Goal: Task Accomplishment & Management: Manage account settings

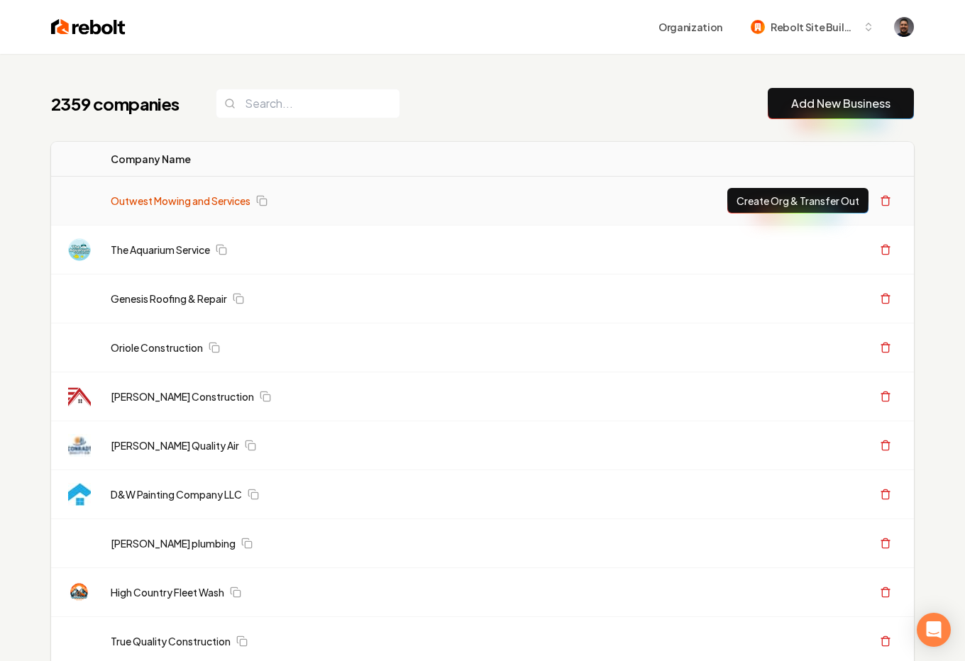
click at [232, 201] on link "Outwest Mowing and Services" at bounding box center [181, 201] width 140 height 14
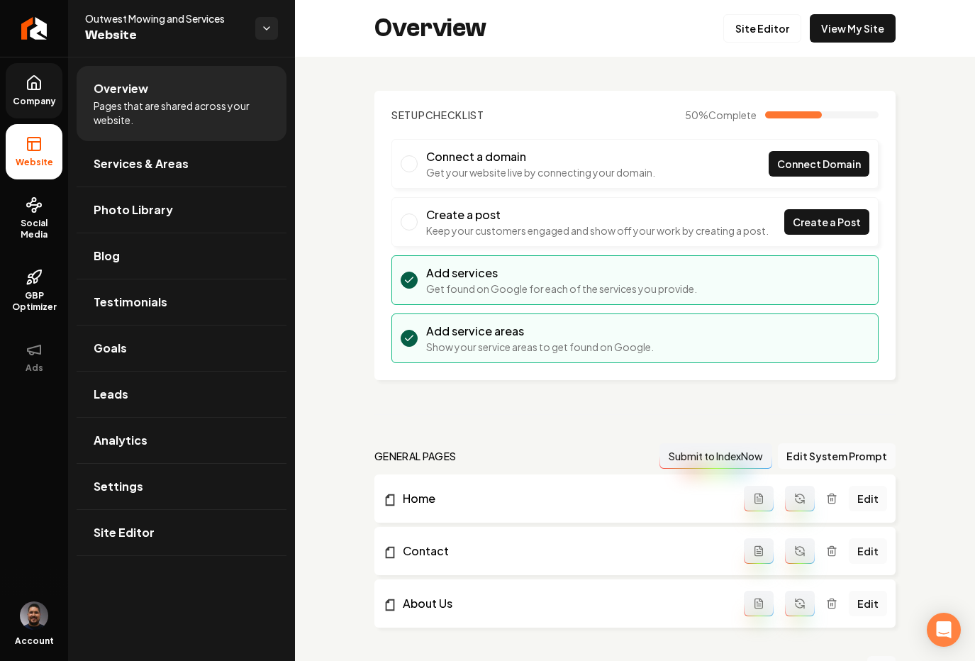
click at [30, 94] on link "Company" at bounding box center [34, 90] width 57 height 55
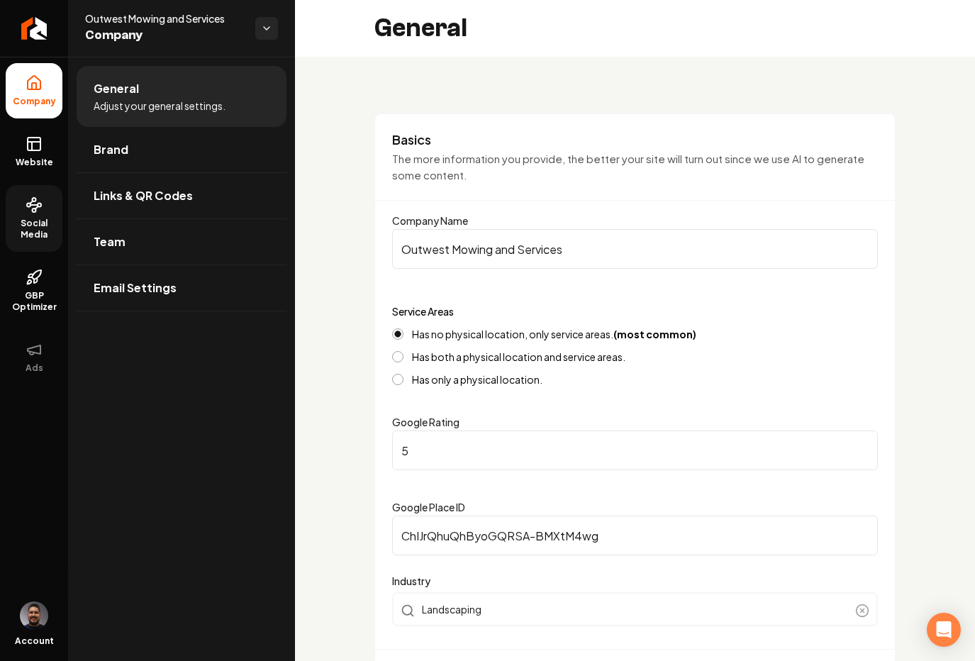
click at [38, 208] on icon at bounding box center [34, 204] width 17 height 17
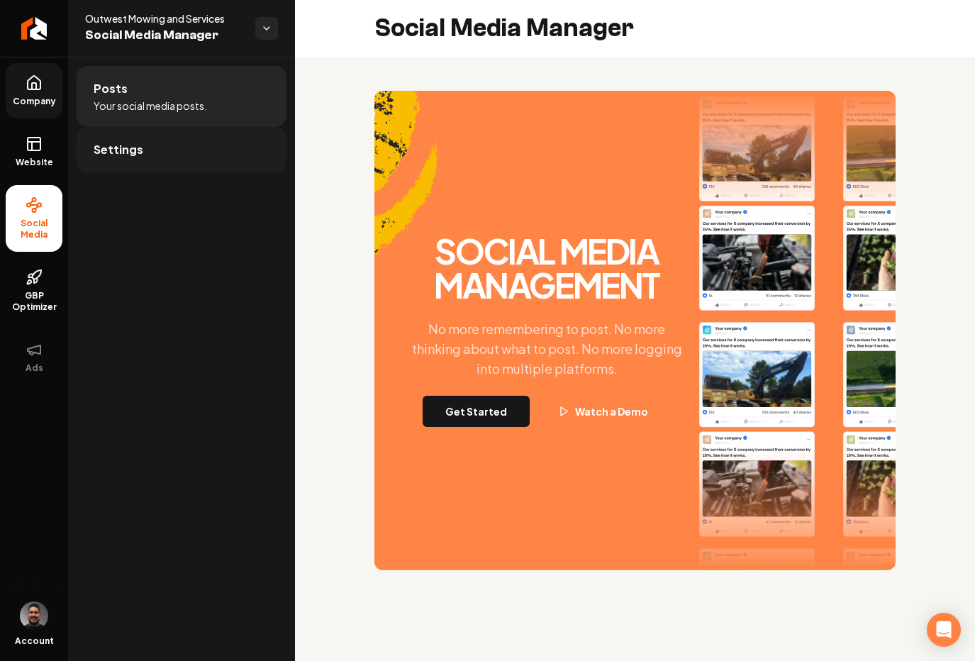
click at [149, 160] on link "Settings" at bounding box center [182, 149] width 210 height 45
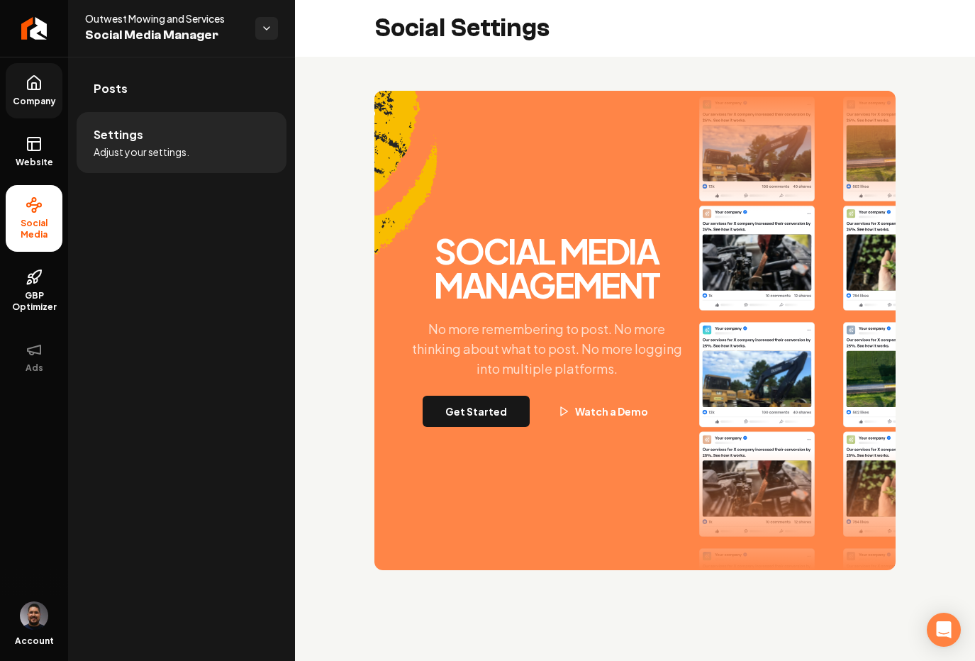
click at [34, 80] on icon at bounding box center [34, 82] width 17 height 17
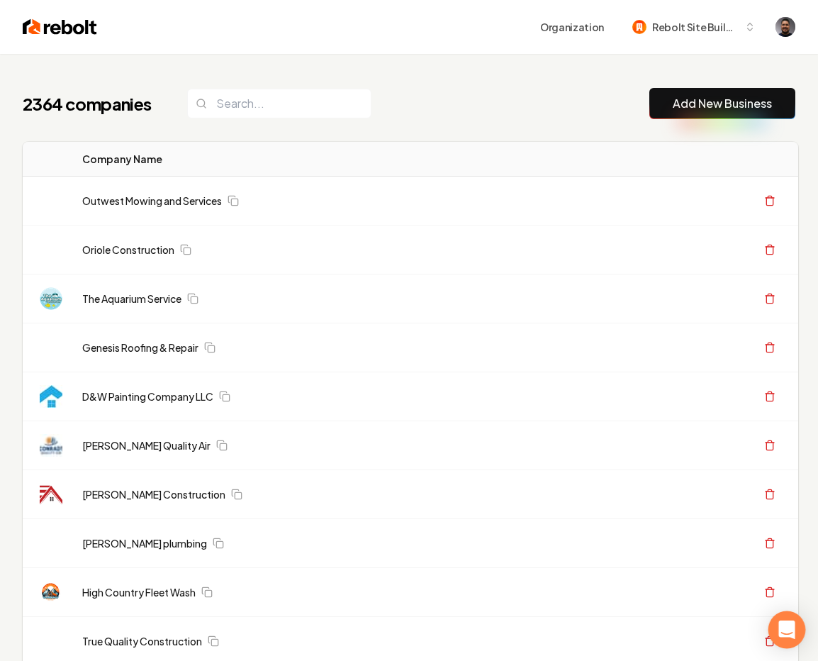
click at [789, 634] on icon "Open Intercom Messenger" at bounding box center [787, 630] width 16 height 18
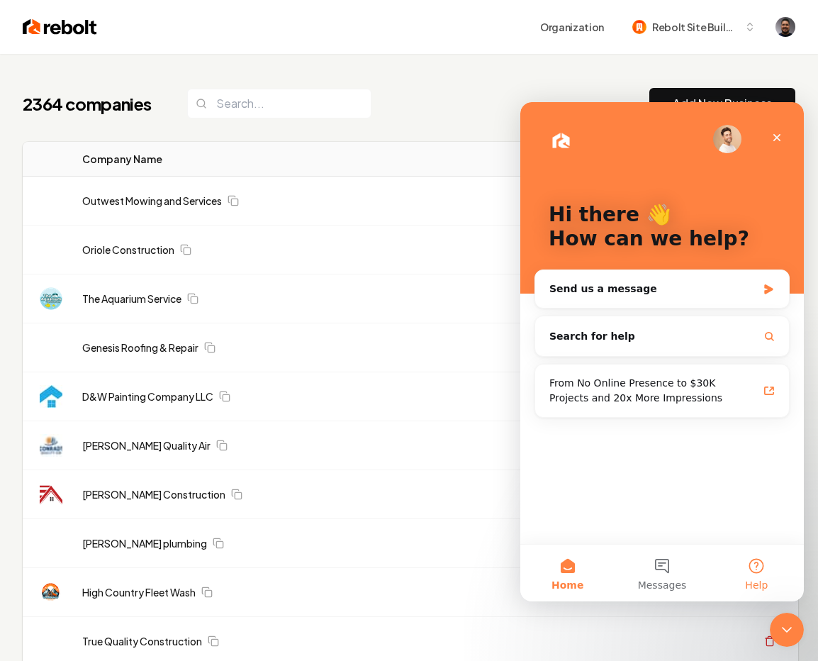
click at [756, 571] on button "Help" at bounding box center [757, 573] width 94 height 57
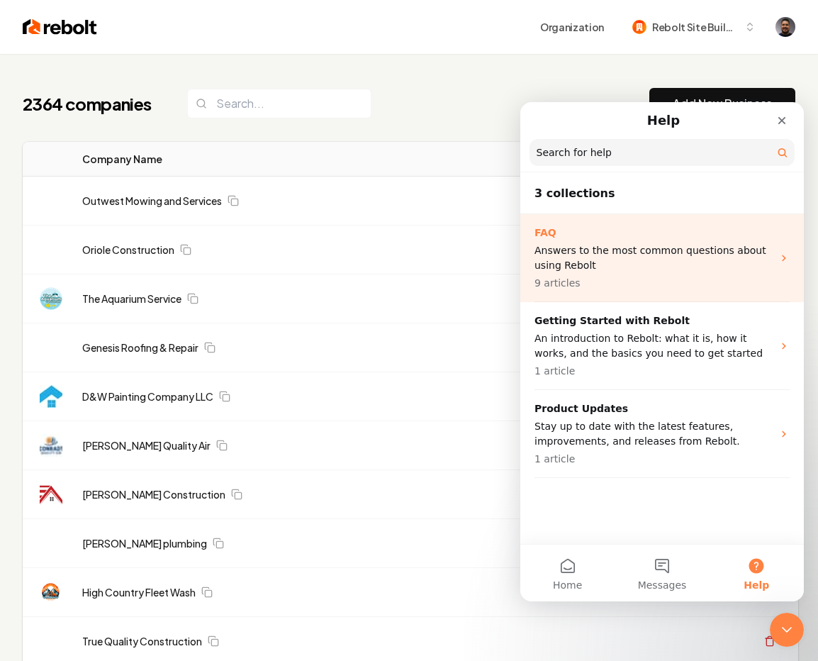
click at [572, 232] on p "FAQ" at bounding box center [654, 233] width 238 height 15
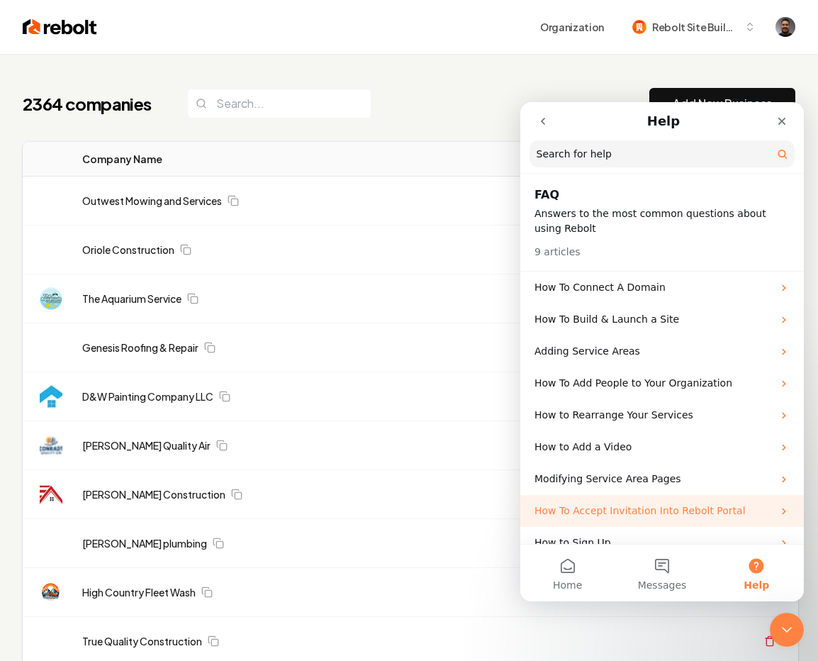
scroll to position [21, 0]
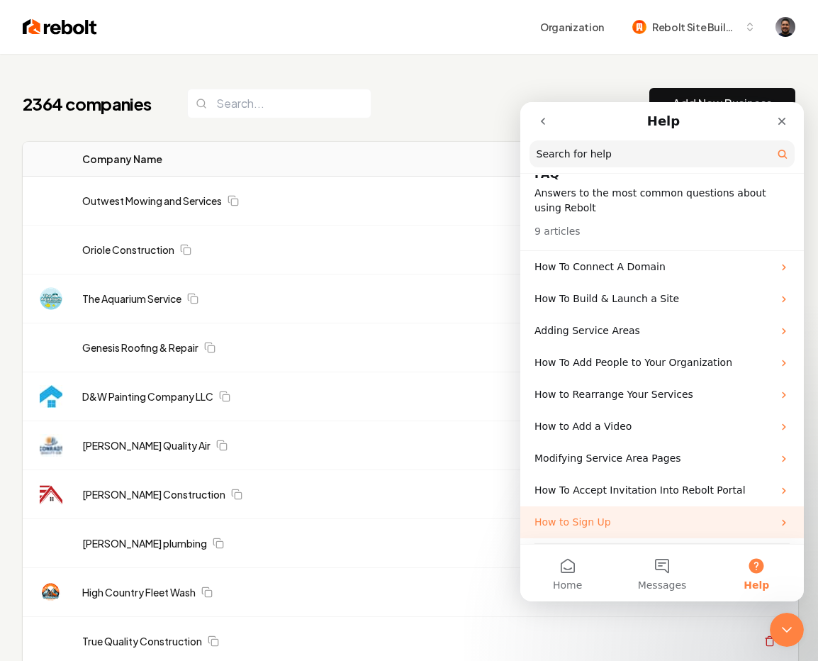
click at [596, 523] on p "How to Sign Up" at bounding box center [654, 522] width 238 height 15
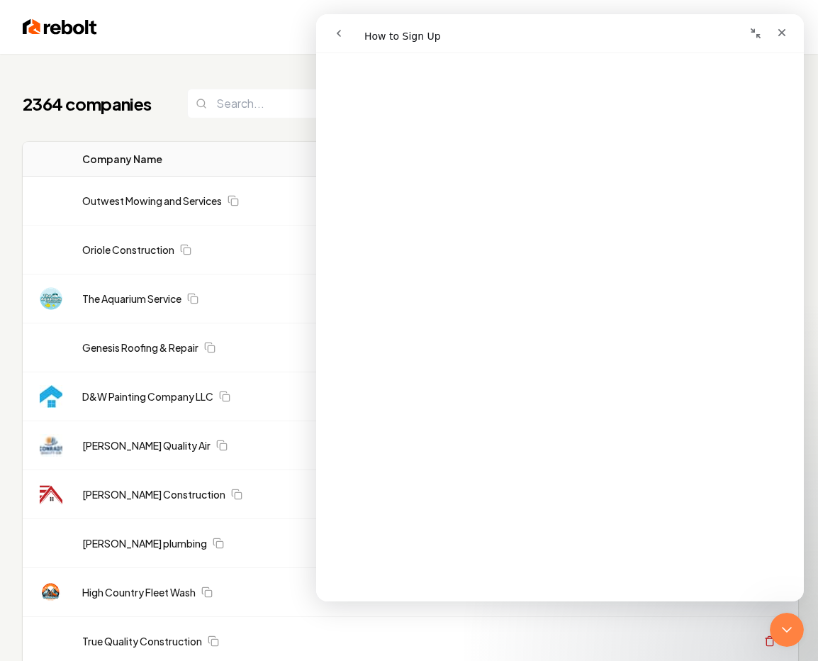
scroll to position [155, 0]
click at [557, 579] on link "Open in help center" at bounding box center [560, 579] width 113 height 11
click at [340, 33] on icon "go back" at bounding box center [338, 33] width 11 height 11
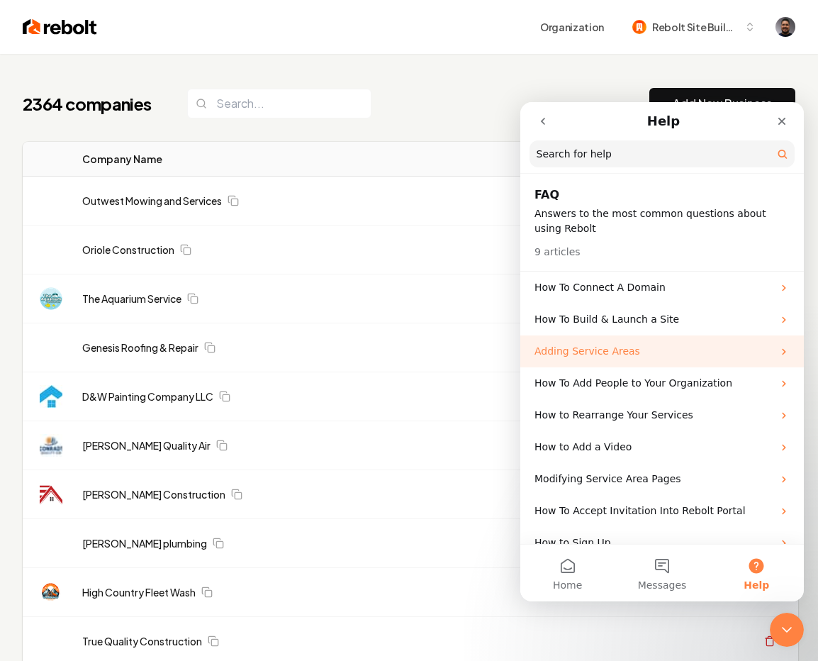
scroll to position [21, 0]
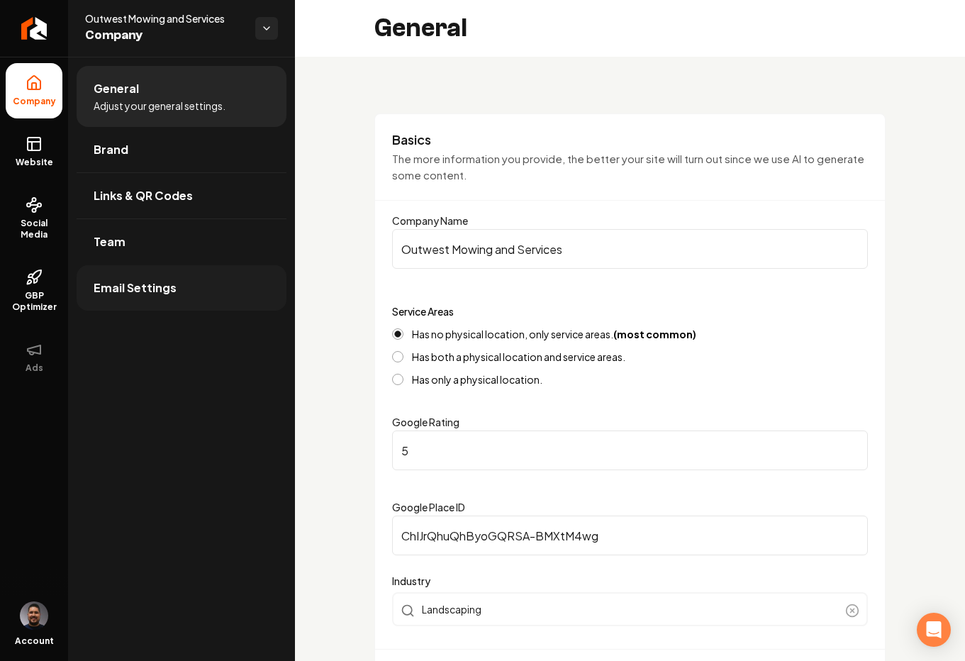
click at [147, 291] on span "Email Settings" at bounding box center [135, 287] width 83 height 17
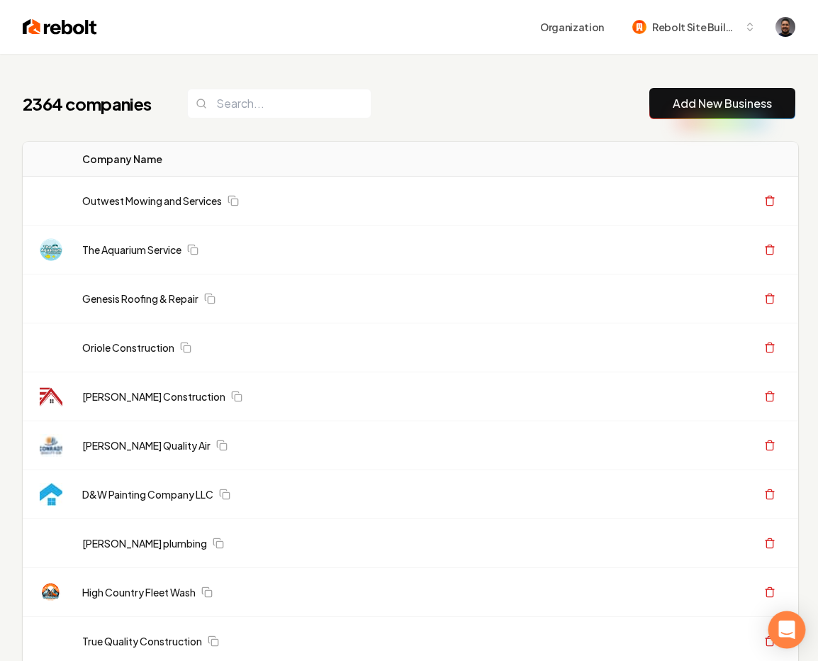
click at [789, 628] on icon "Open Intercom Messenger" at bounding box center [787, 630] width 16 height 18
click at [789, 627] on icon "Open Intercom Messenger" at bounding box center [787, 630] width 16 height 18
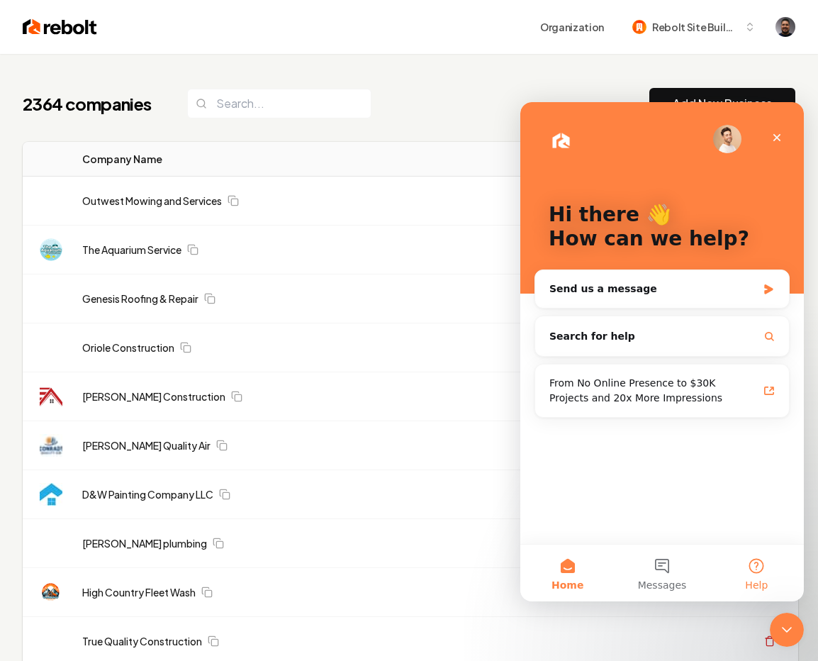
click at [741, 576] on button "Help" at bounding box center [757, 573] width 94 height 57
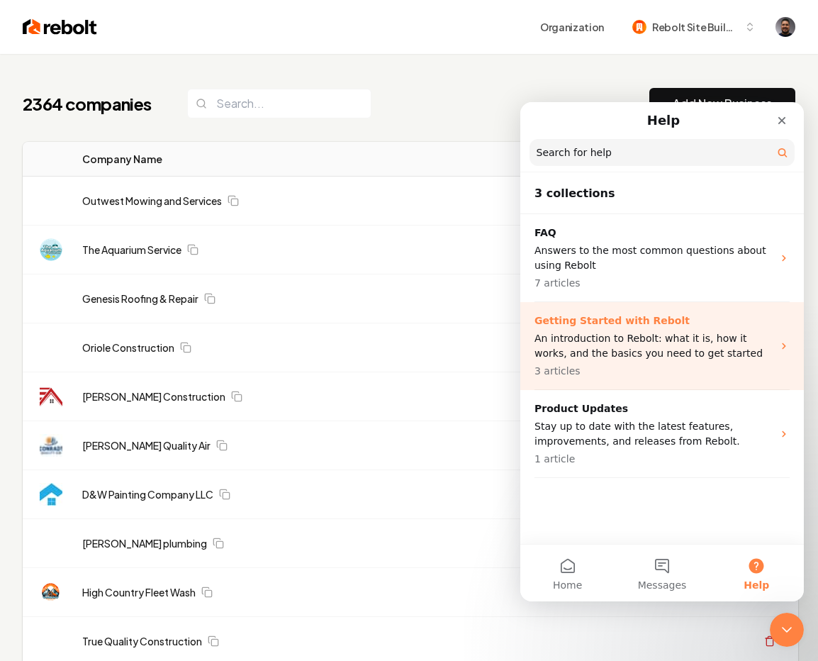
click at [777, 341] on div "Getting Started with Rebolt An introduction to Rebolt: what it is, how it works…" at bounding box center [663, 346] width 284 height 88
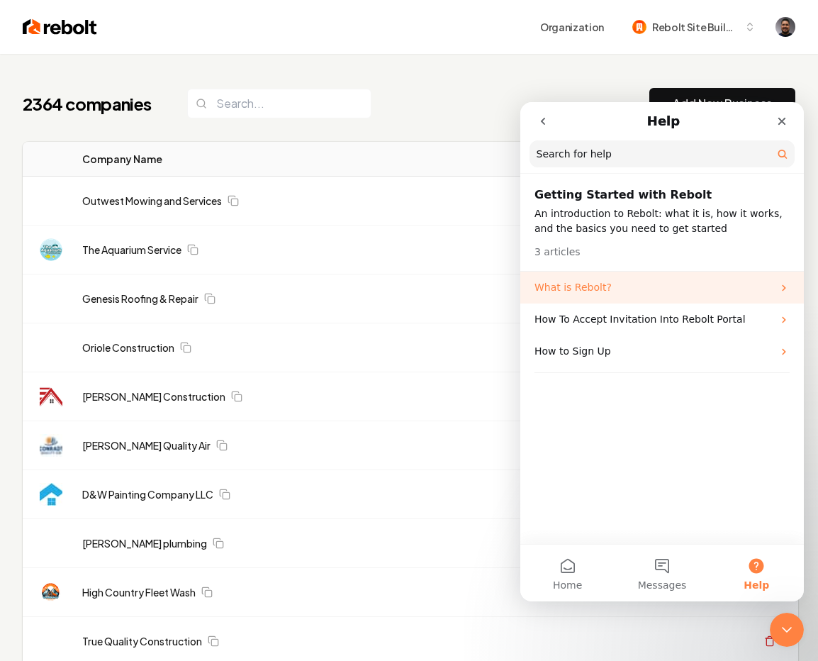
click at [570, 284] on p "What is Rebolt?" at bounding box center [654, 287] width 238 height 15
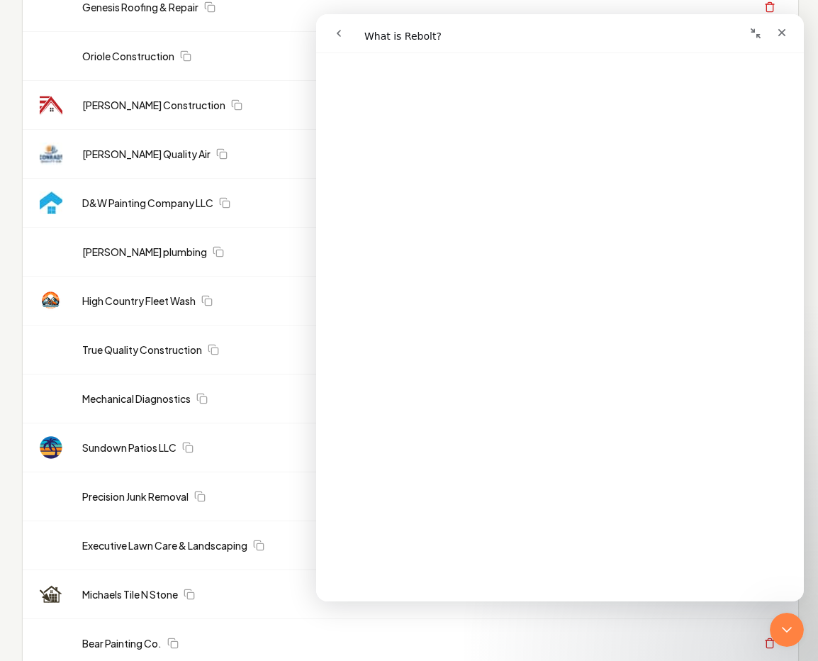
scroll to position [1223, 0]
click at [552, 579] on link "Open in help center" at bounding box center [560, 579] width 113 height 11
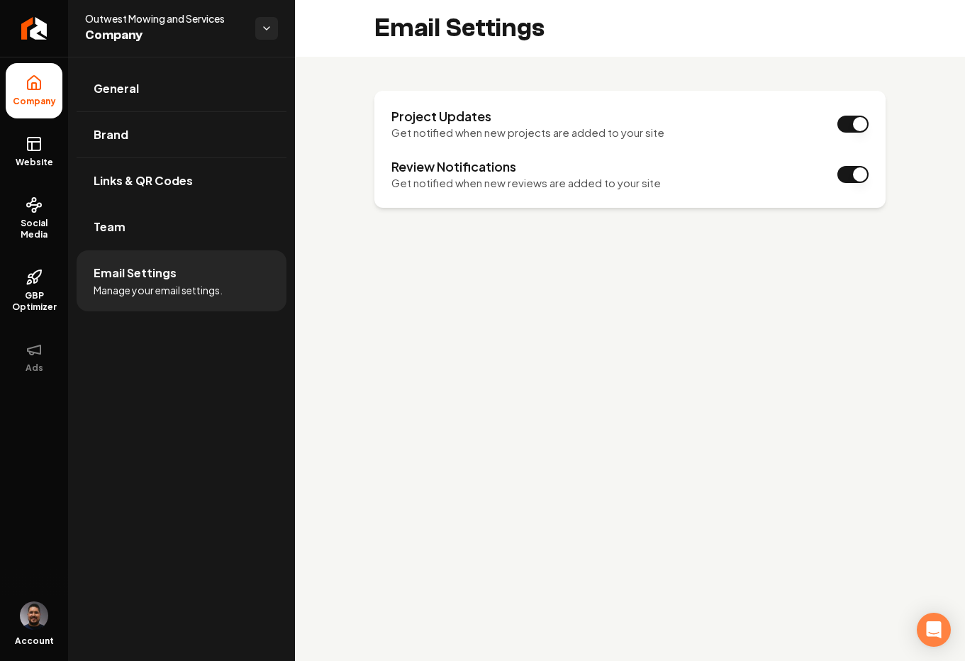
drag, startPoint x: 109, startPoint y: 224, endPoint x: 133, endPoint y: 228, distance: 23.8
click at [110, 224] on span "Team" at bounding box center [110, 226] width 32 height 17
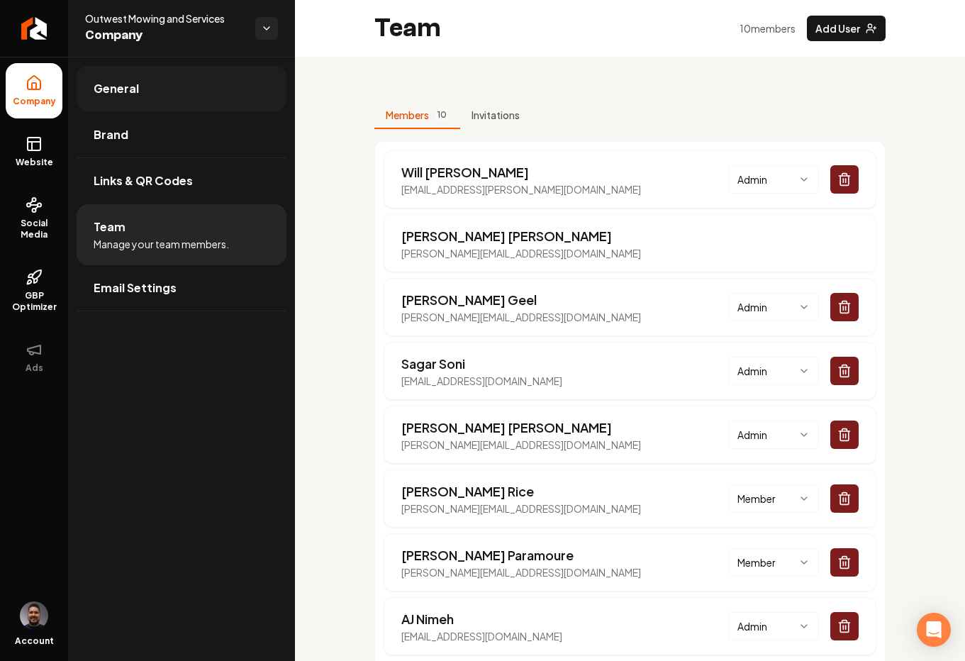
click at [127, 80] on span "General" at bounding box center [116, 88] width 45 height 17
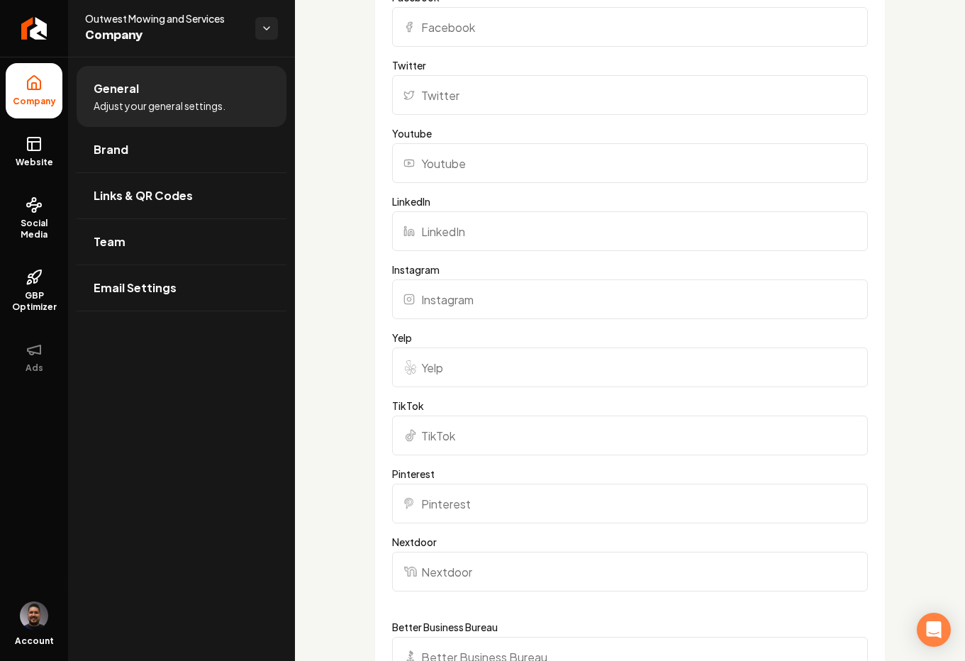
scroll to position [1221, 0]
click at [125, 153] on span "Brand" at bounding box center [111, 149] width 35 height 17
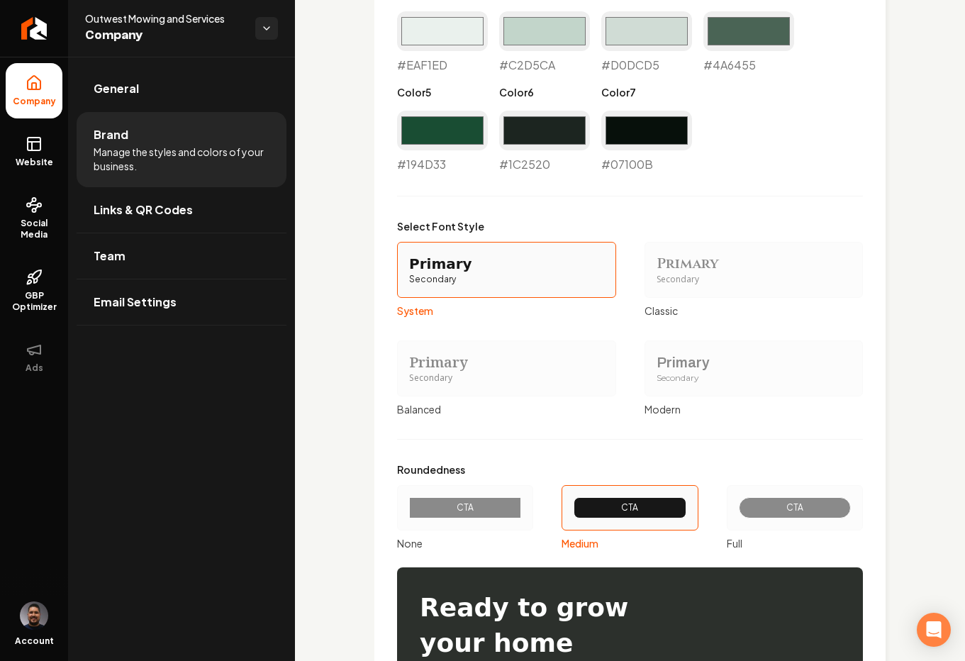
scroll to position [1238, 0]
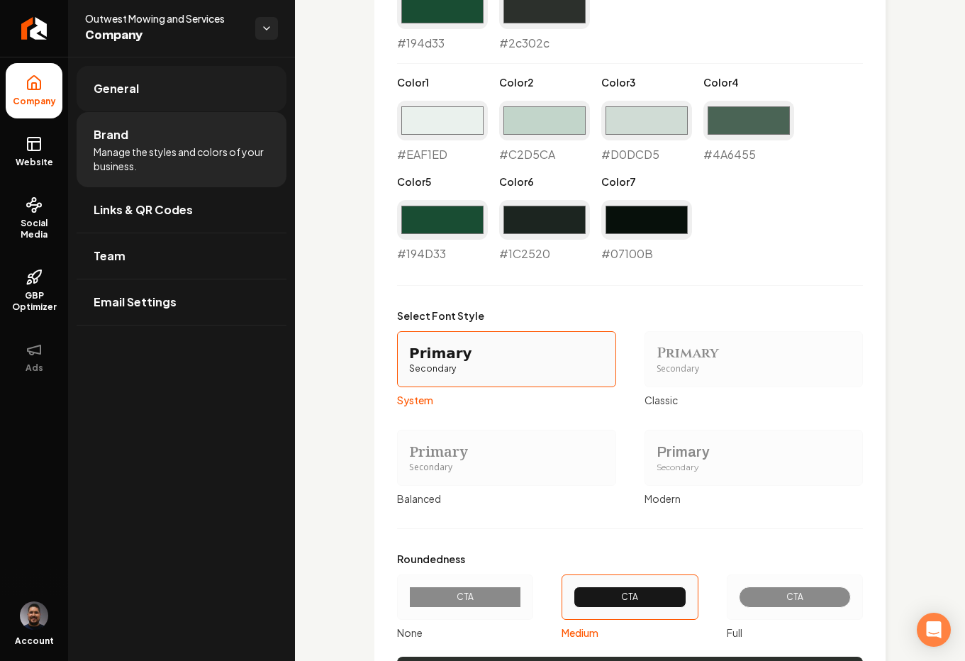
click at [151, 90] on link "General" at bounding box center [182, 88] width 210 height 45
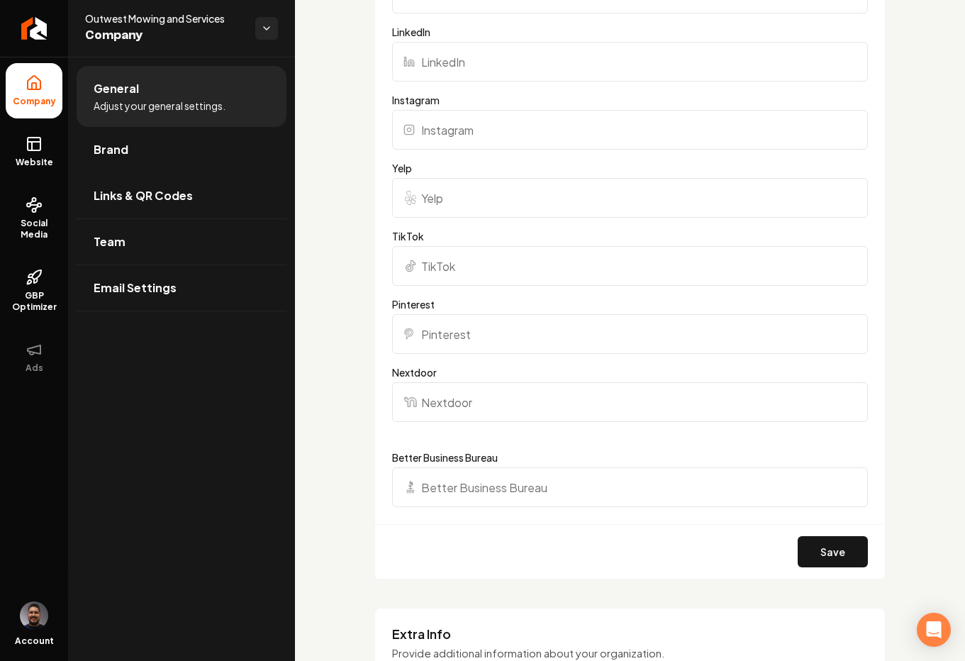
scroll to position [856, 0]
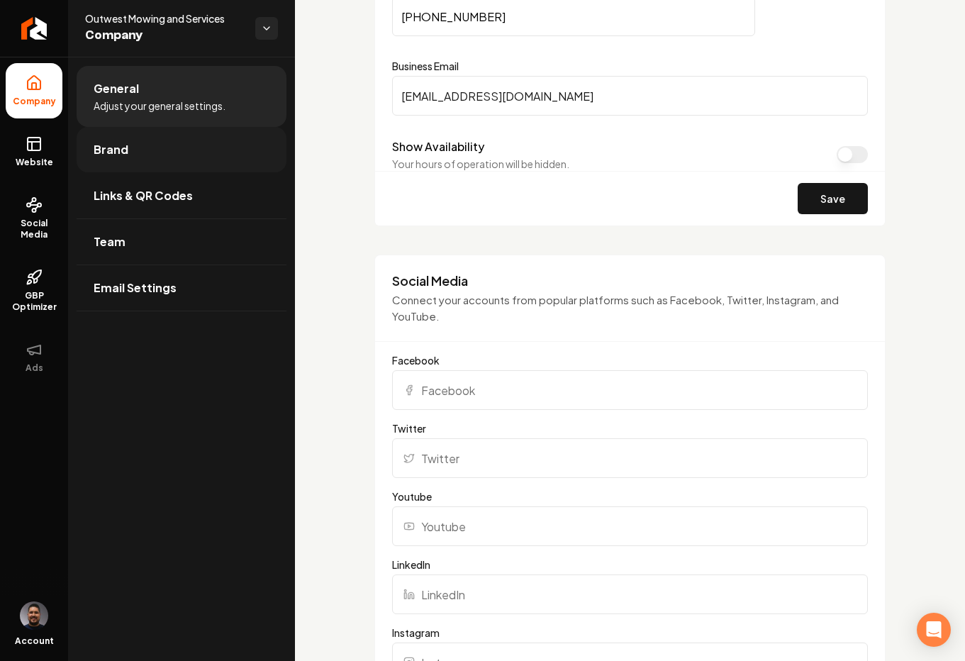
click at [189, 147] on link "Brand" at bounding box center [182, 149] width 210 height 45
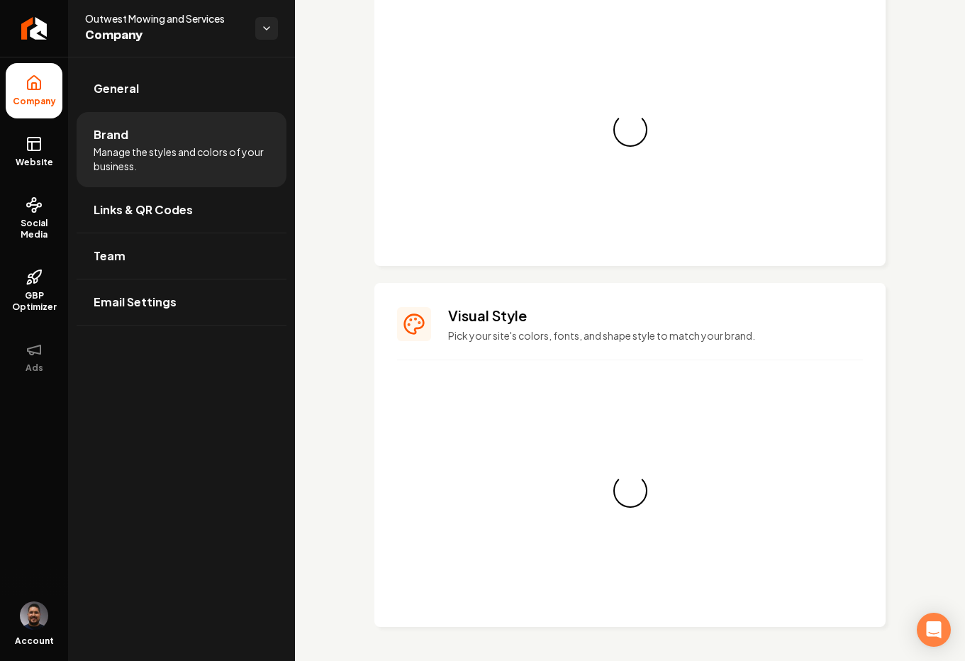
scroll to position [856, 0]
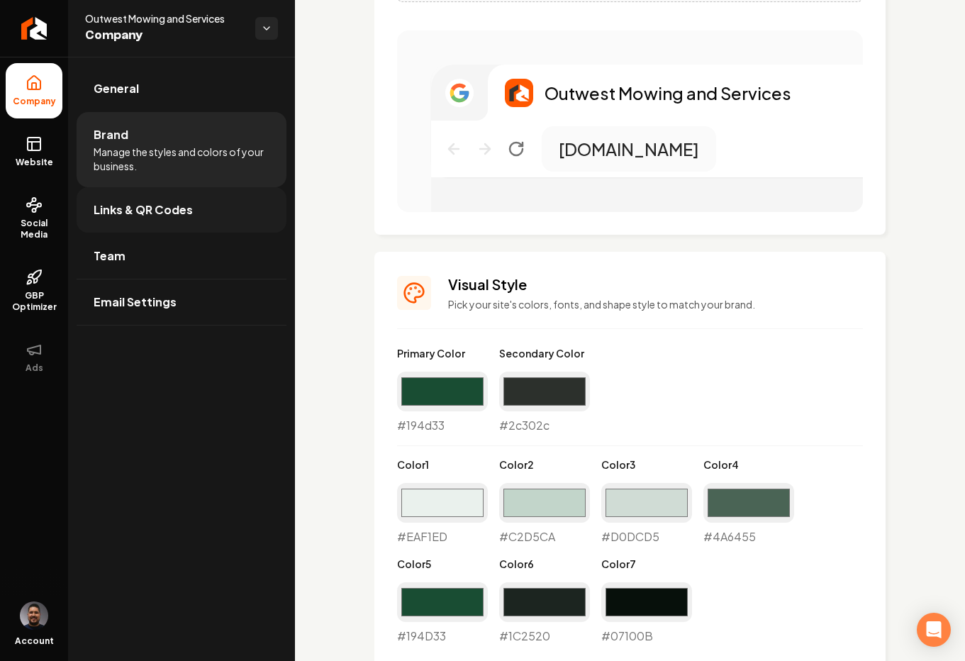
click at [164, 213] on span "Links & QR Codes" at bounding box center [143, 209] width 99 height 17
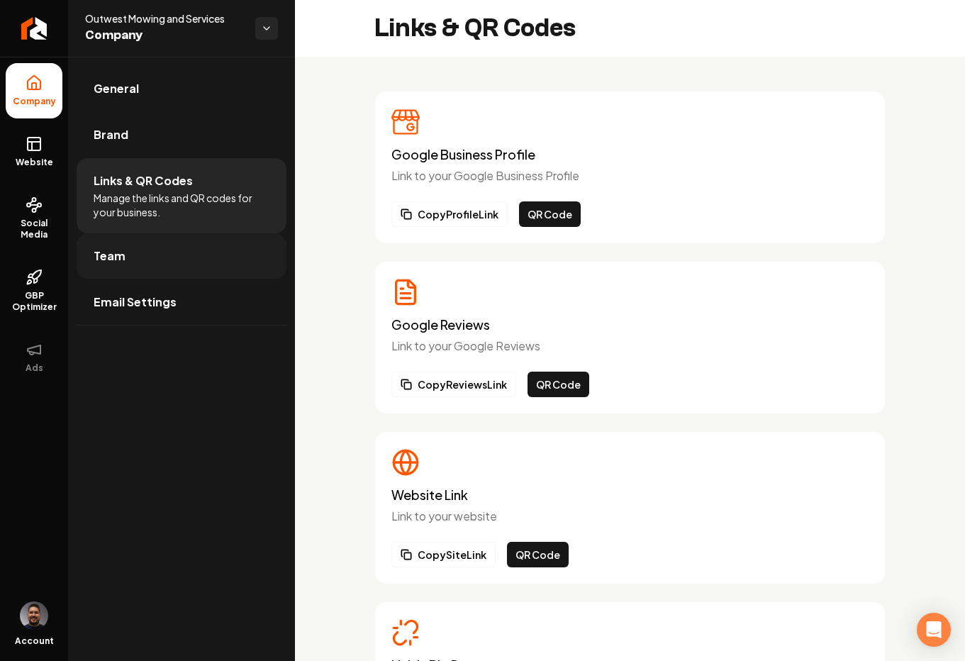
click at [157, 257] on link "Team" at bounding box center [182, 255] width 210 height 45
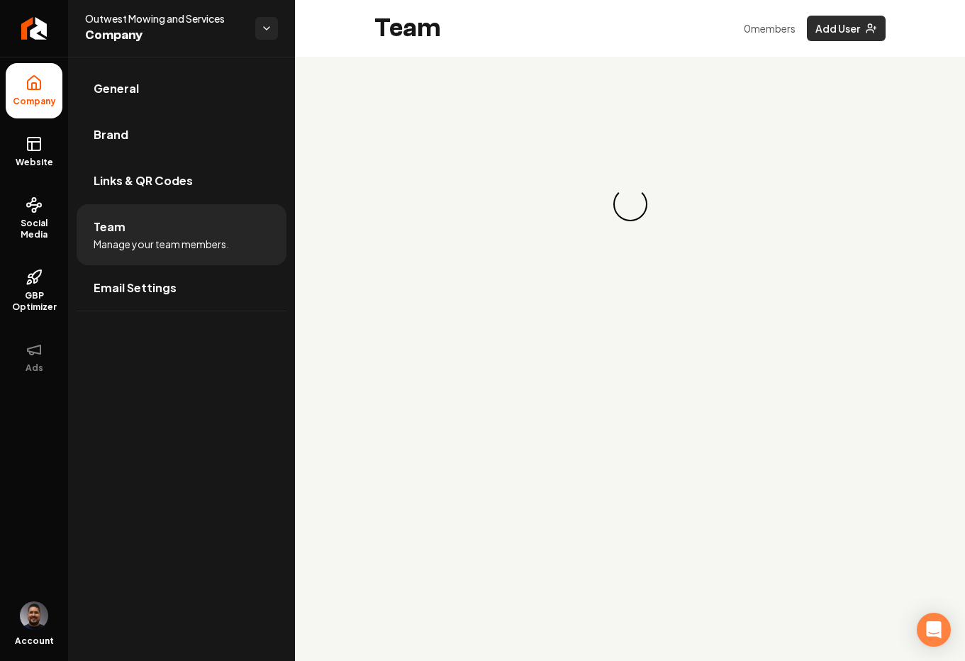
click at [841, 33] on button "Add User" at bounding box center [846, 29] width 79 height 26
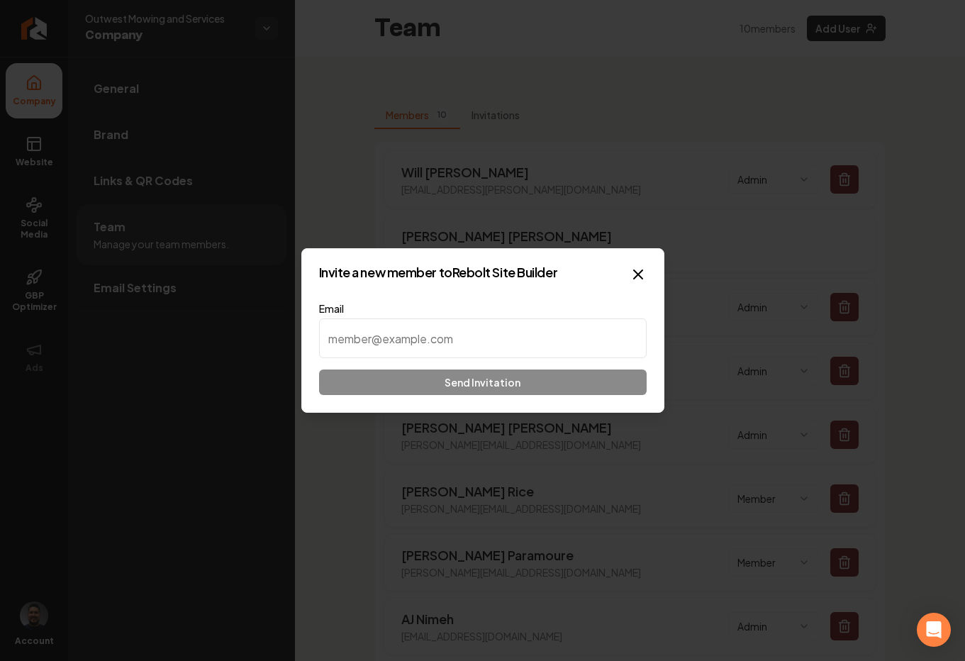
click at [502, 343] on input at bounding box center [483, 338] width 328 height 40
click at [638, 274] on icon "button" at bounding box center [638, 274] width 9 height 9
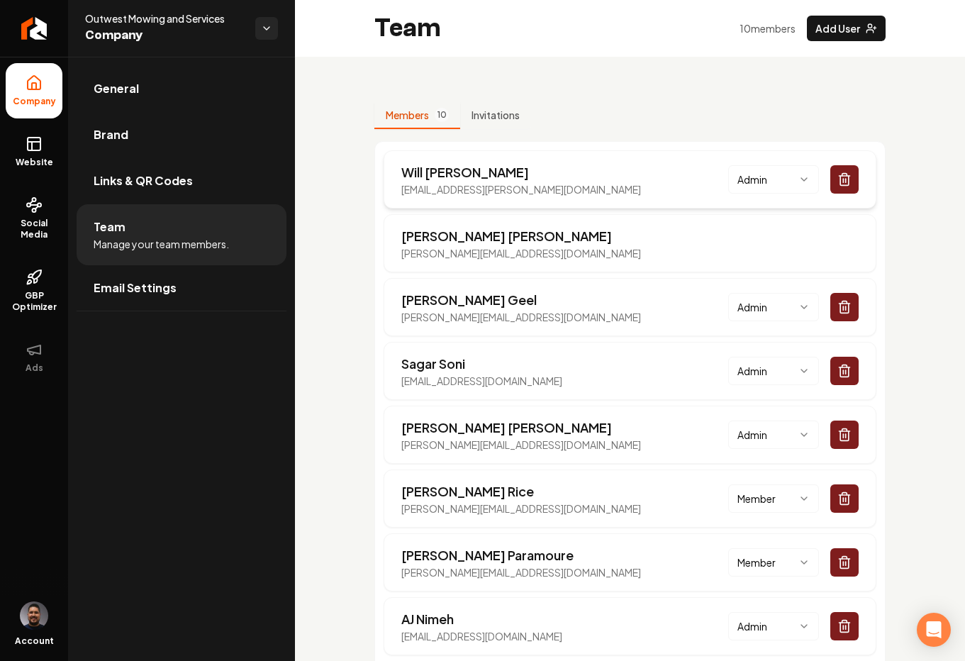
click at [770, 152] on div "Will Henderson will.henderson@rebolthq.com Admin" at bounding box center [630, 179] width 493 height 58
click at [766, 171] on html "Company Website Social Media GBP Optimizer Ads Account Outwest Mowing and Servi…" at bounding box center [482, 330] width 965 height 661
click at [772, 140] on html "Company Website Social Media GBP Optimizer Ads Account Outwest Mowing and Servi…" at bounding box center [482, 330] width 965 height 661
click at [139, 138] on link "Brand" at bounding box center [182, 134] width 210 height 45
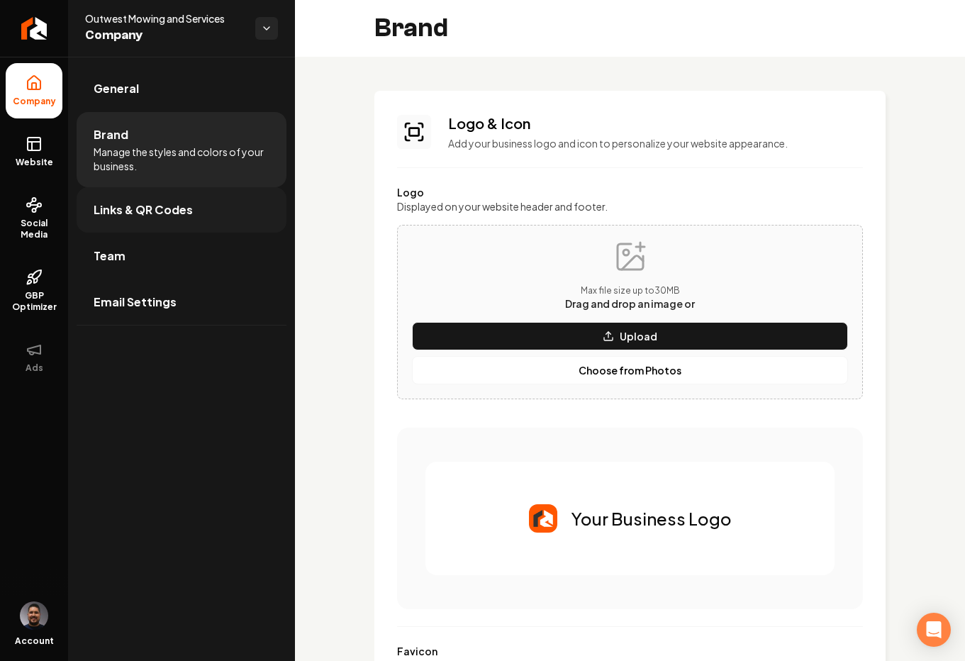
click at [211, 218] on link "Links & QR Codes" at bounding box center [182, 209] width 210 height 45
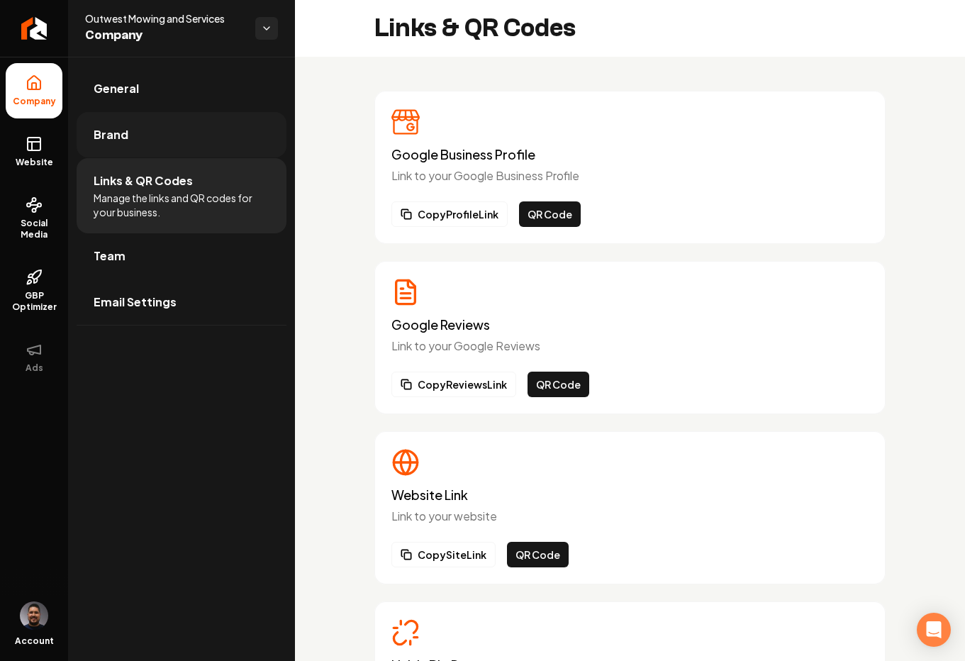
click at [190, 126] on link "Brand" at bounding box center [182, 134] width 210 height 45
